Goal: Information Seeking & Learning: Understand process/instructions

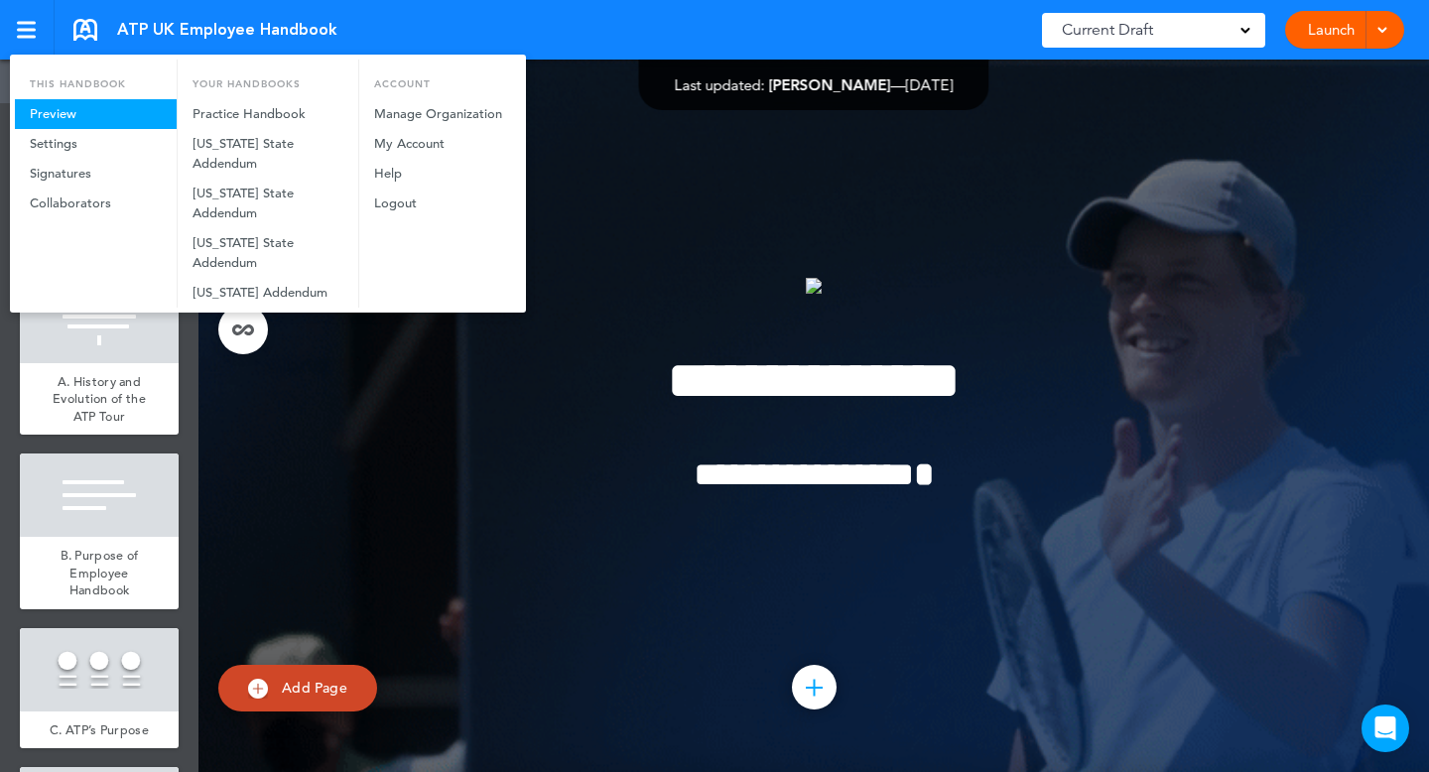
click at [62, 114] on link "Preview" at bounding box center [96, 114] width 162 height 30
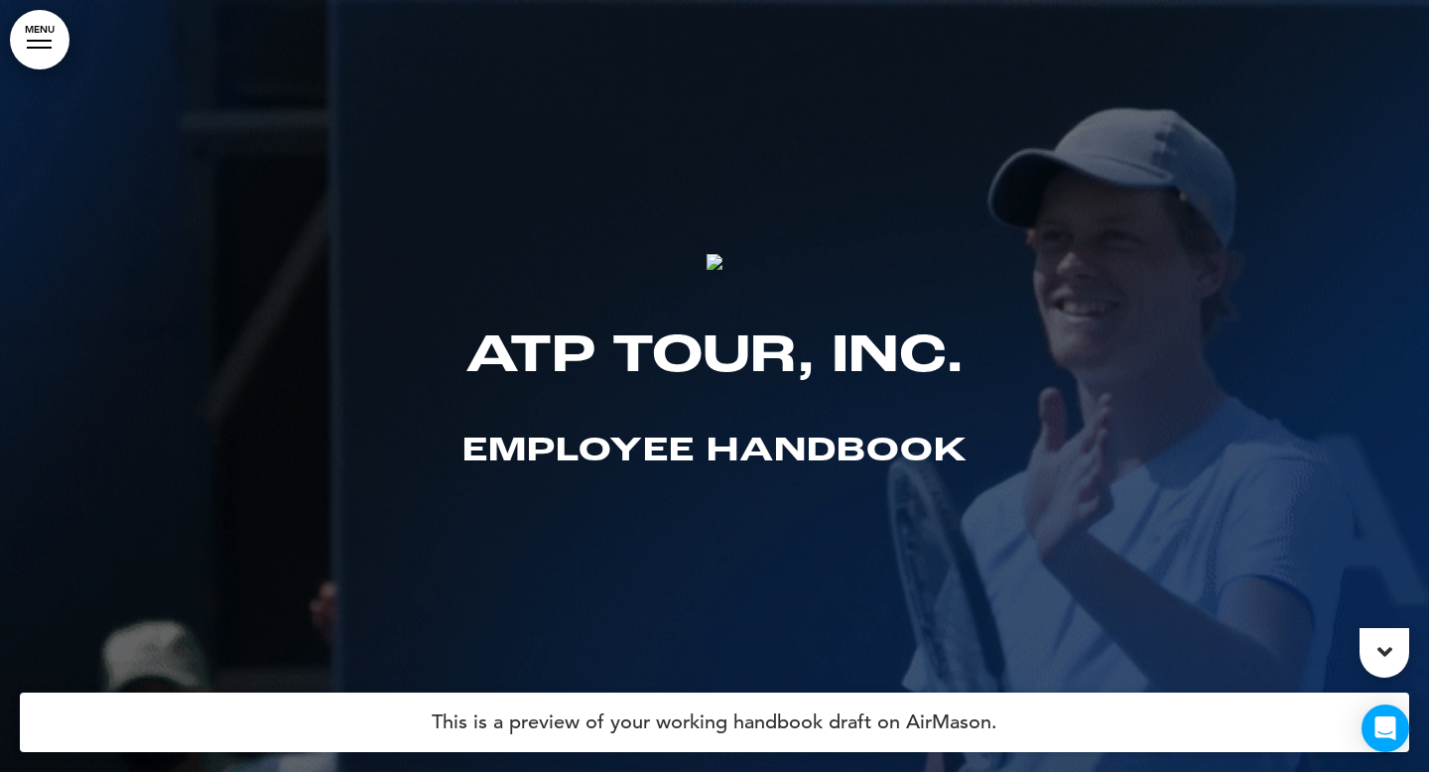
click at [29, 47] on div at bounding box center [39, 48] width 25 height 2
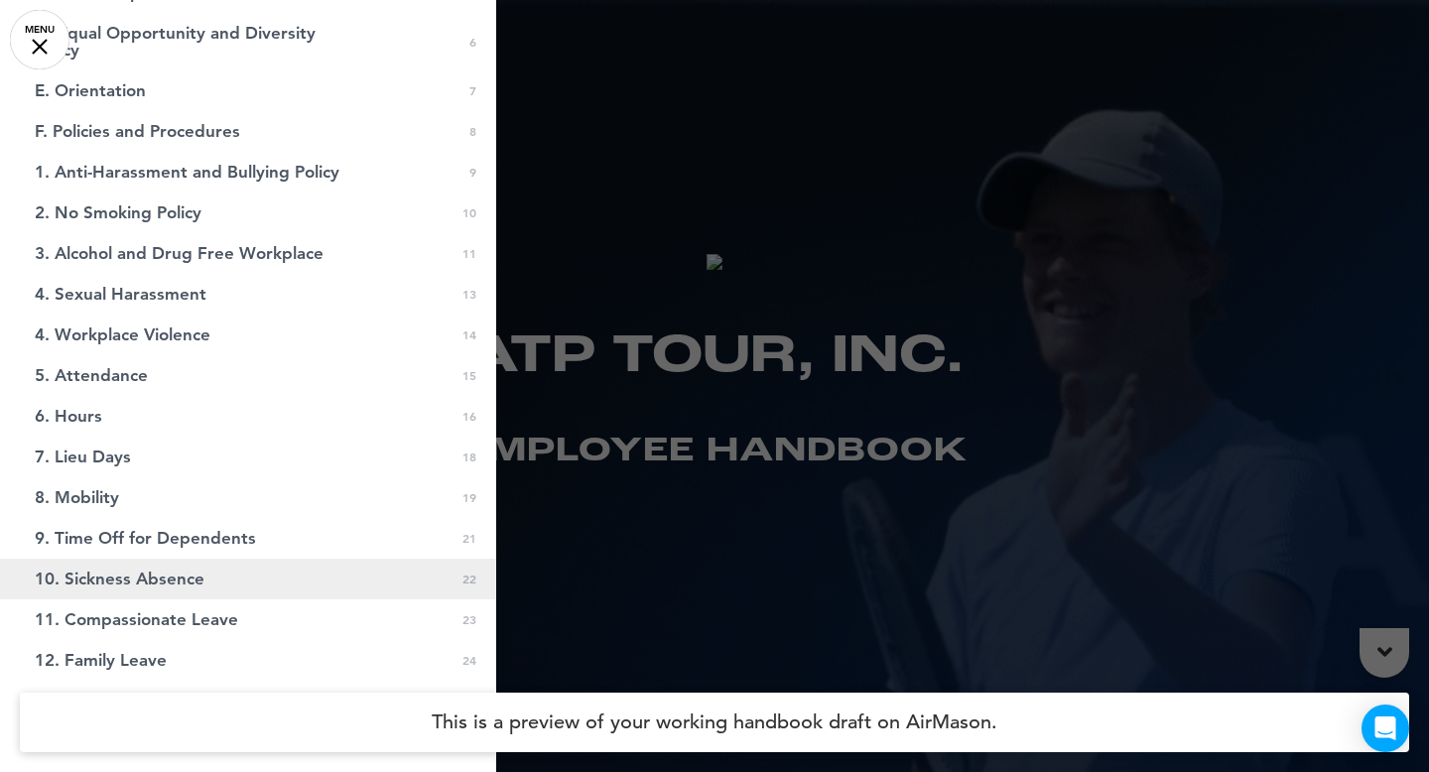
scroll to position [240, 0]
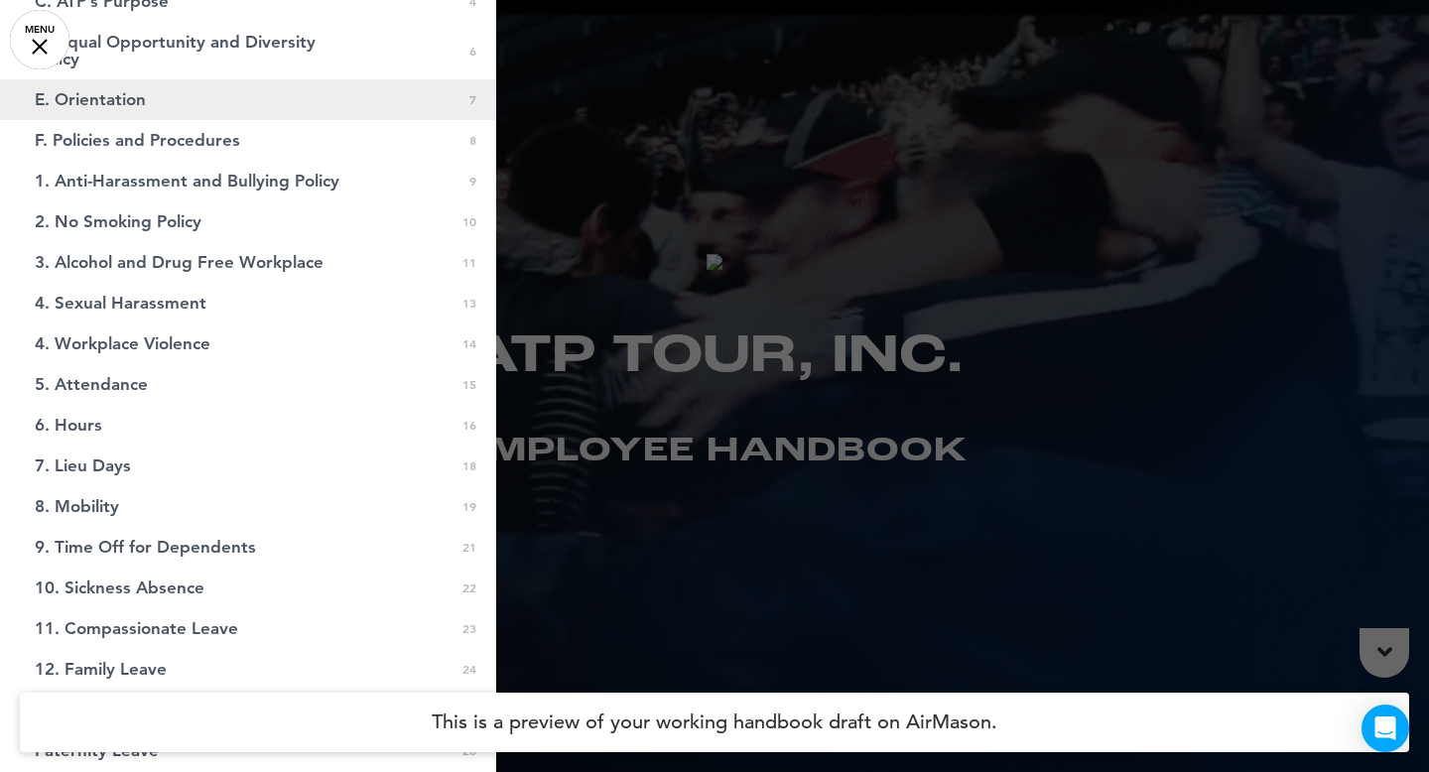
click at [135, 109] on link "E. Orientation 0 7" at bounding box center [248, 99] width 496 height 41
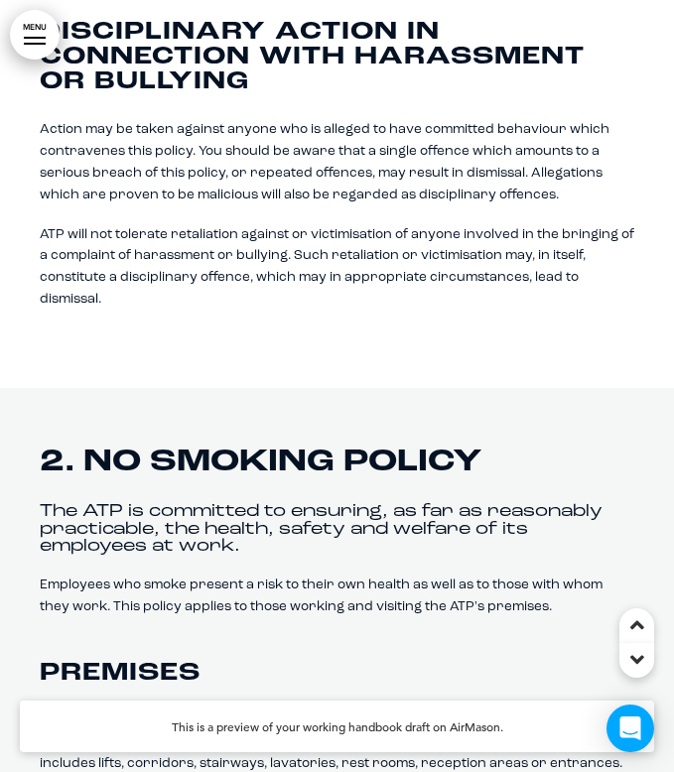
scroll to position [7494, 0]
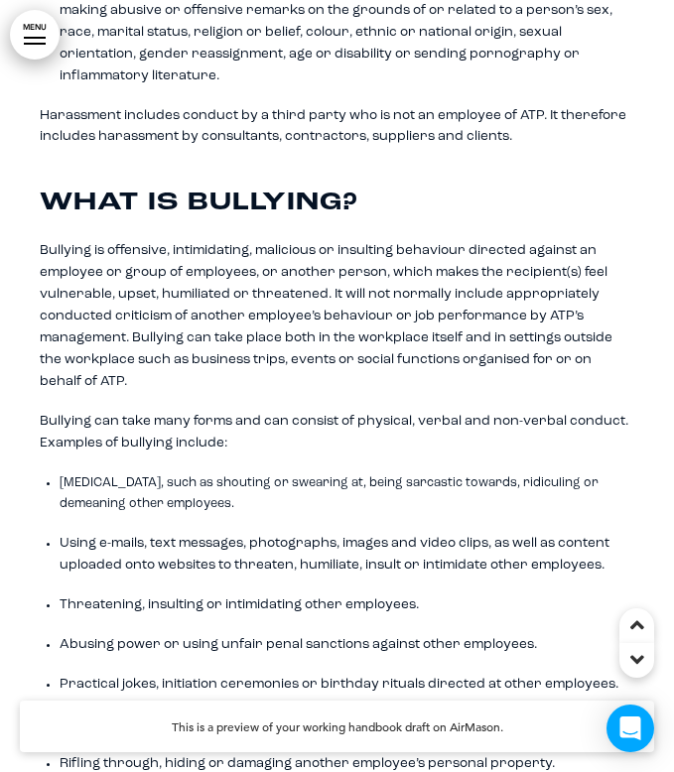
click at [31, 34] on link "MENU" at bounding box center [35, 35] width 50 height 50
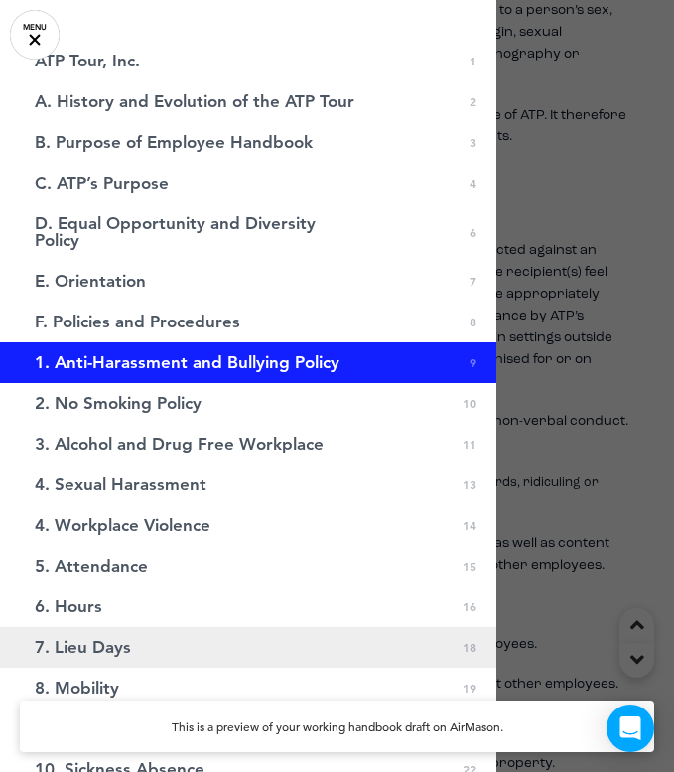
scroll to position [11, 0]
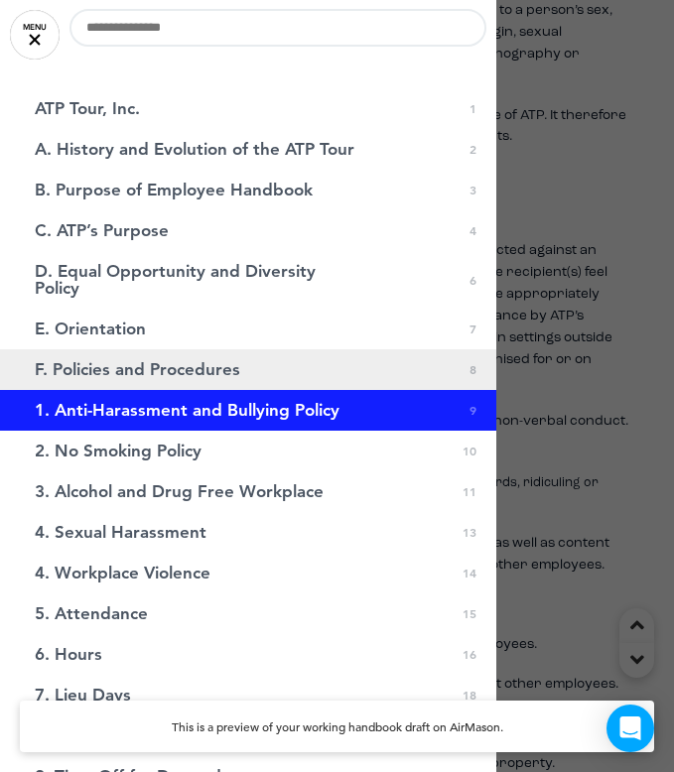
click at [119, 368] on span "F. Policies and Procedures" at bounding box center [137, 369] width 205 height 17
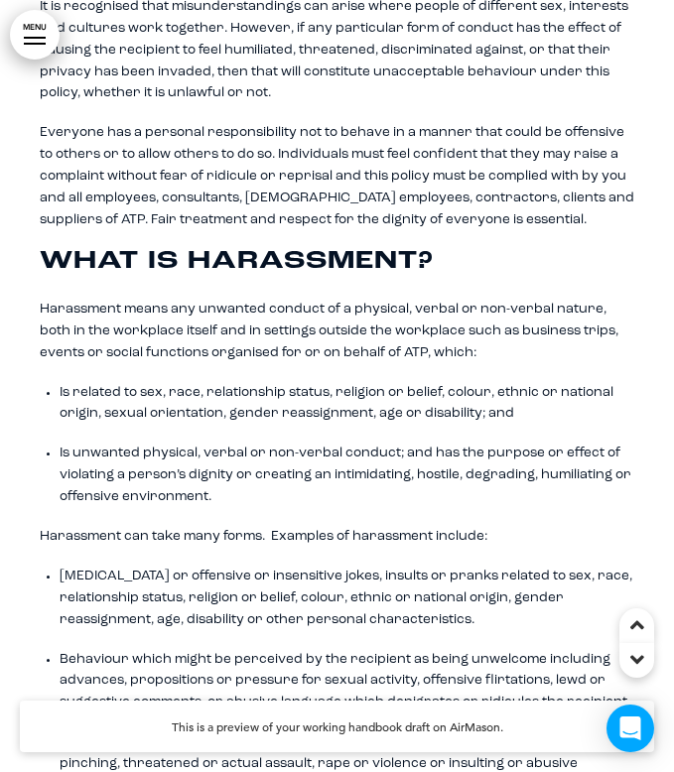
scroll to position [5978, 0]
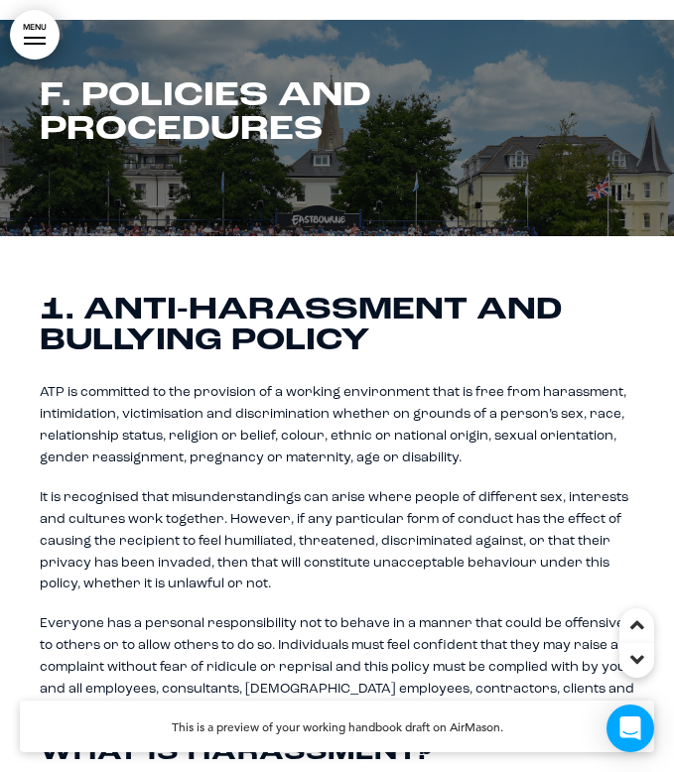
click at [39, 27] on link "MENU" at bounding box center [35, 35] width 50 height 50
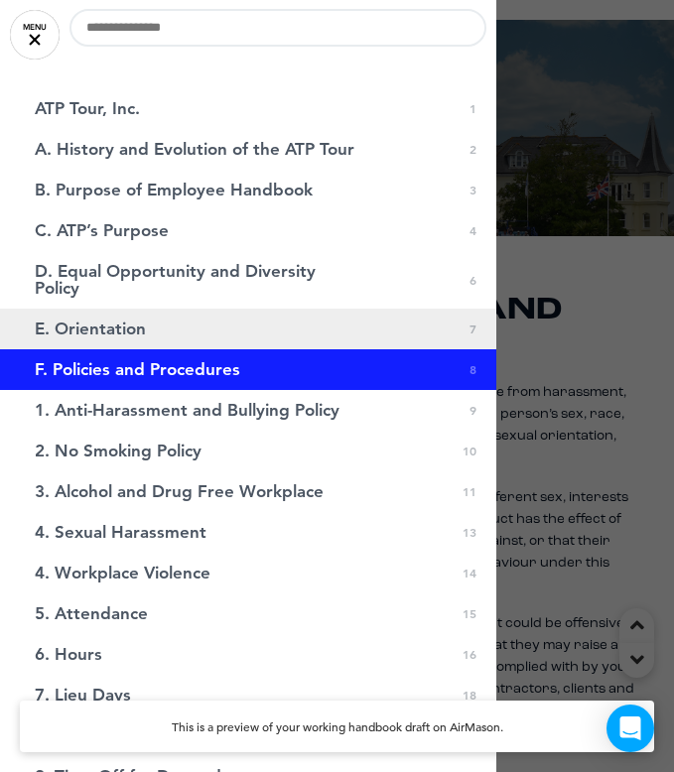
click at [145, 335] on span "E. Orientation" at bounding box center [90, 329] width 111 height 17
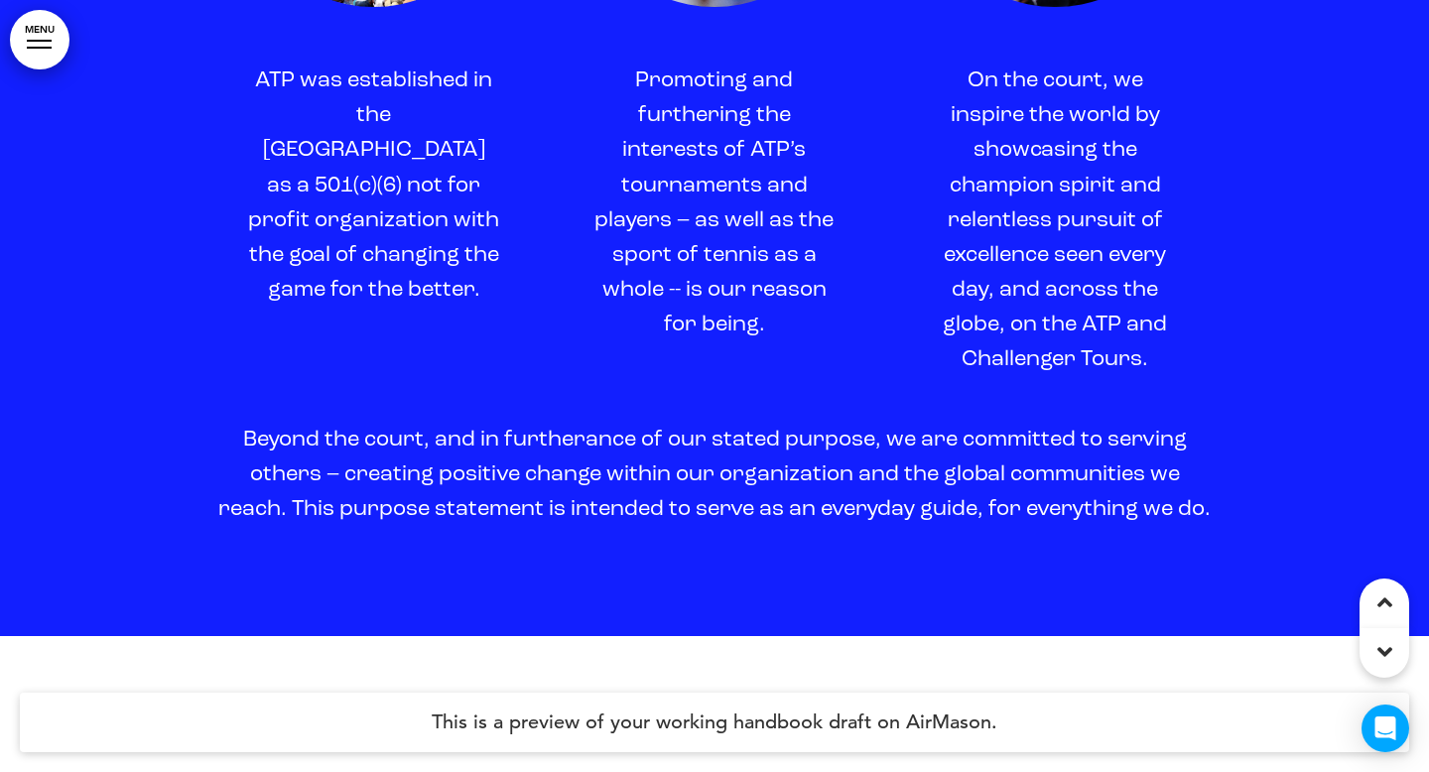
scroll to position [0, 0]
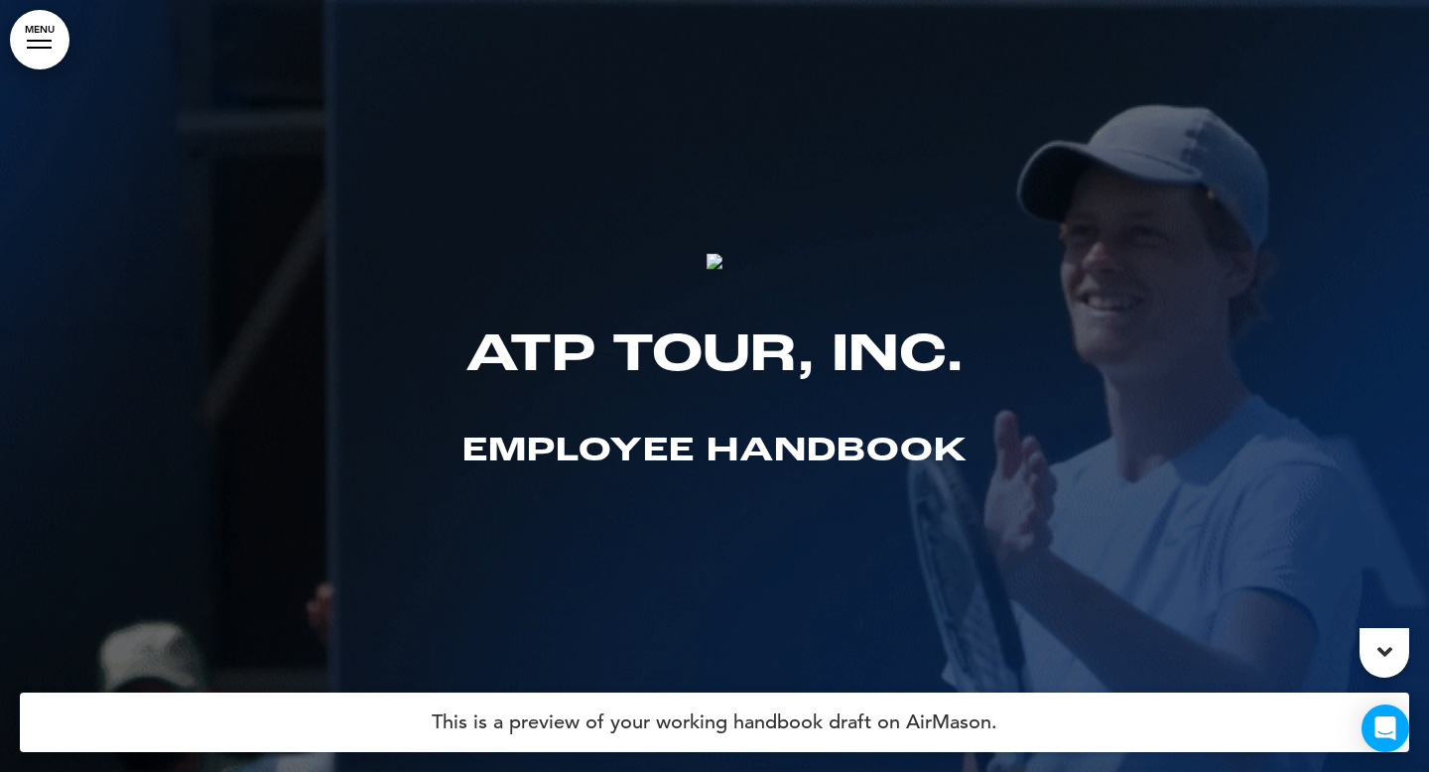
drag, startPoint x: 743, startPoint y: 254, endPoint x: 705, endPoint y: 263, distance: 38.8
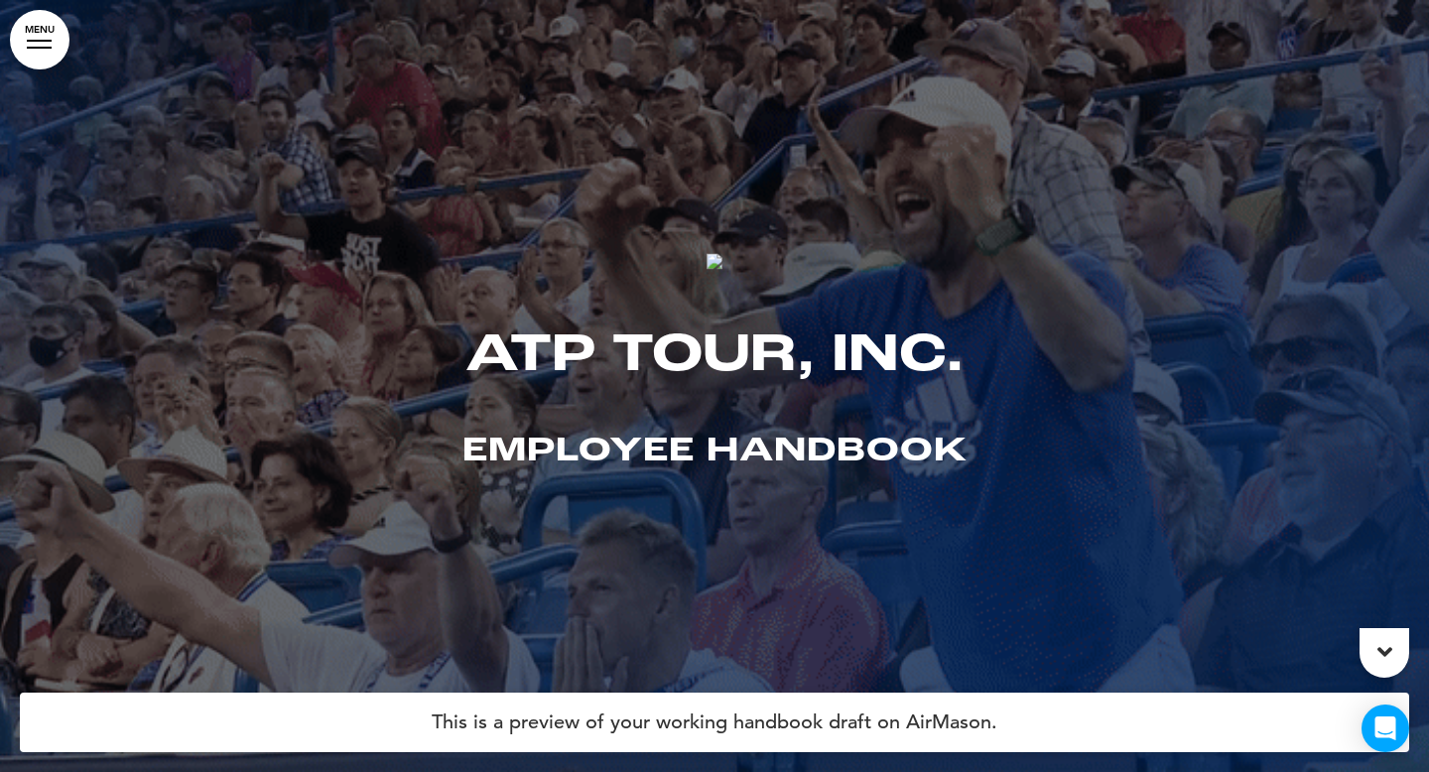
click at [705, 263] on div "ATP Tour, Inc. Employee Handboo k" at bounding box center [714, 386] width 993 height 413
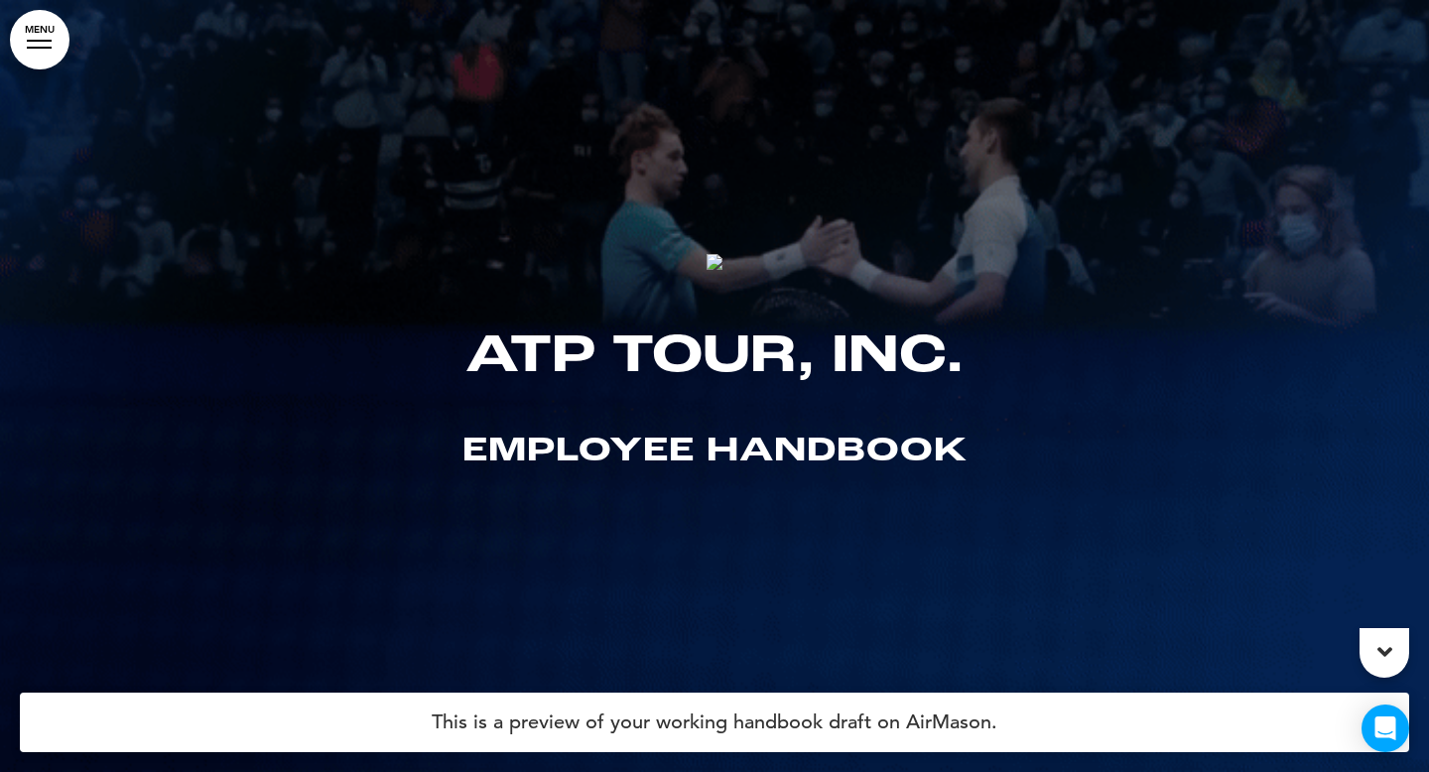
click at [39, 53] on link "MENU" at bounding box center [40, 40] width 60 height 60
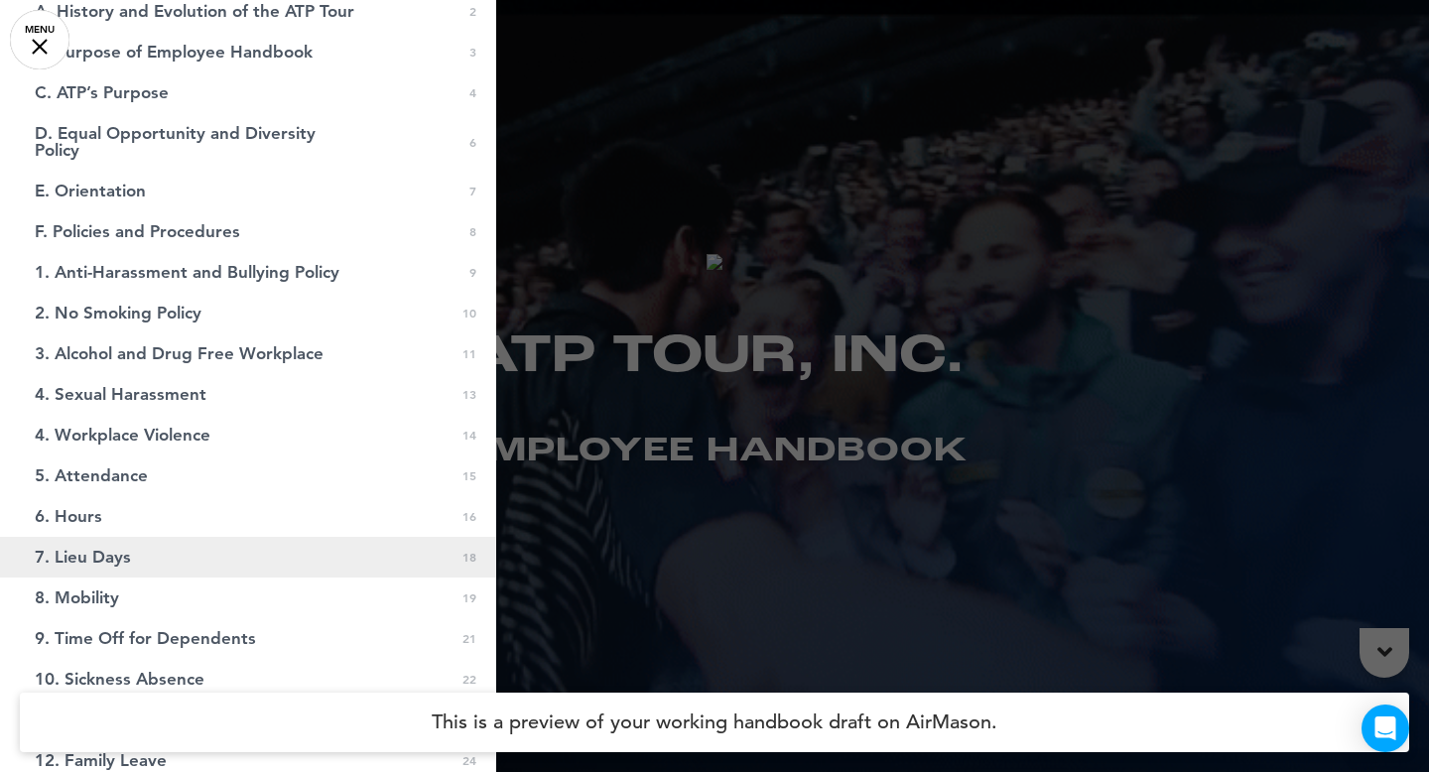
scroll to position [130, 0]
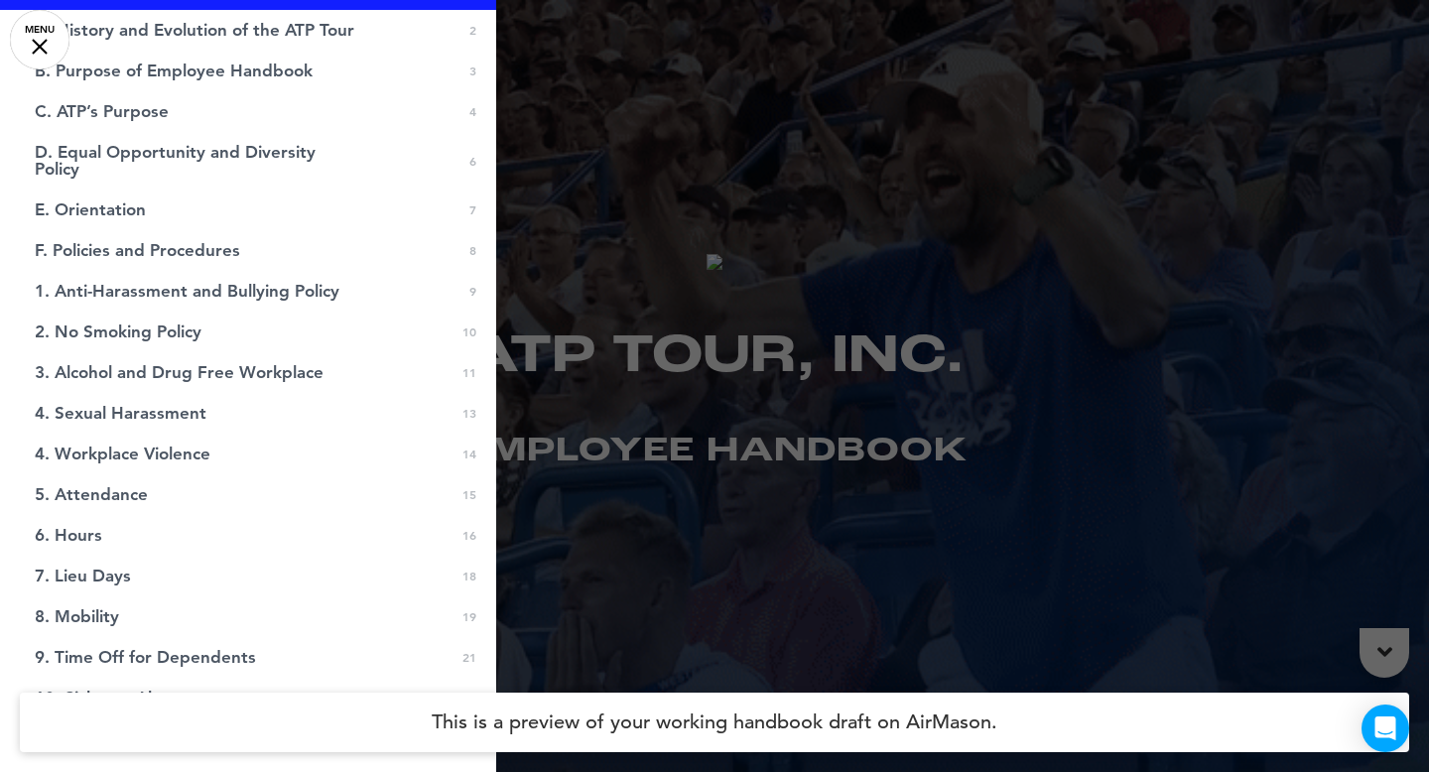
click at [822, 208] on div at bounding box center [714, 386] width 1429 height 772
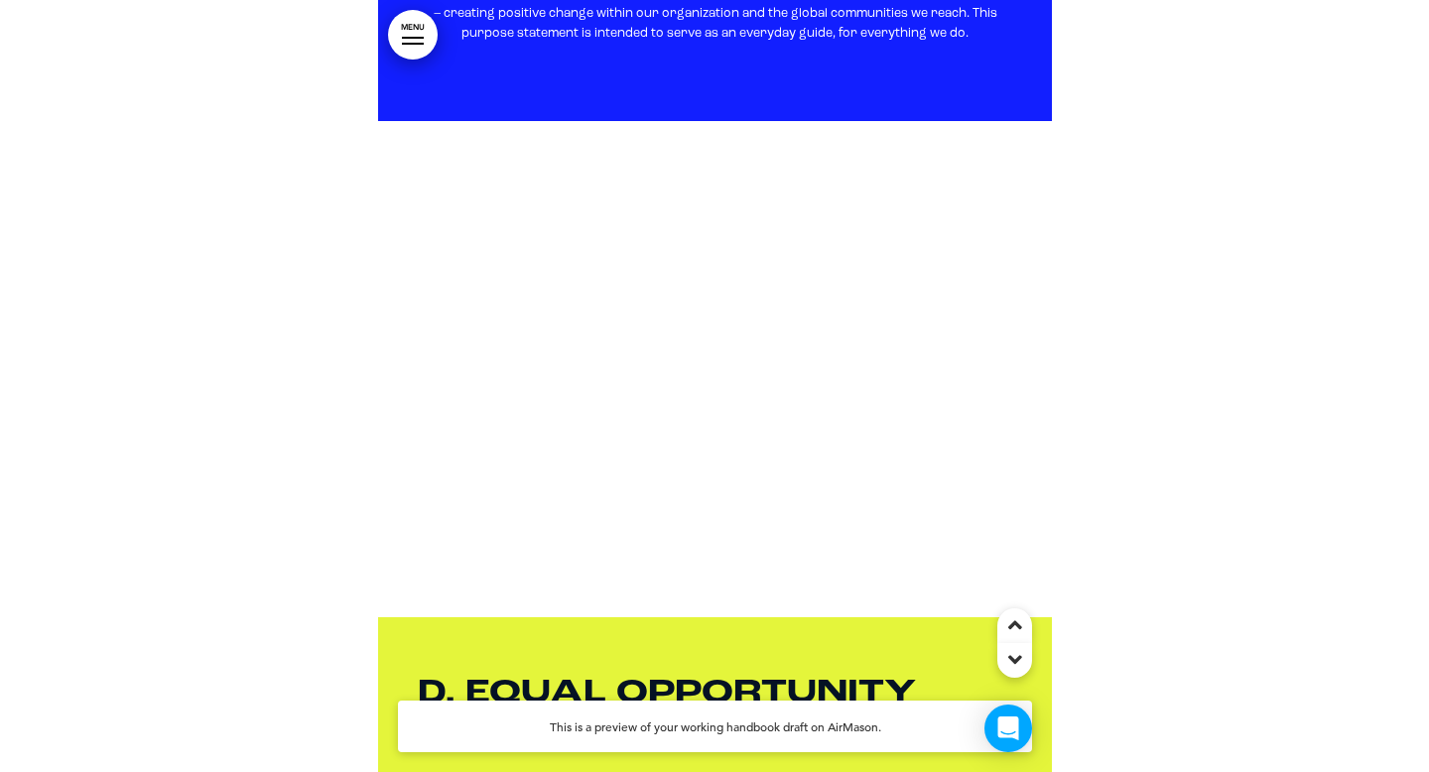
scroll to position [3193, 0]
